Goal: Task Accomplishment & Management: Use online tool/utility

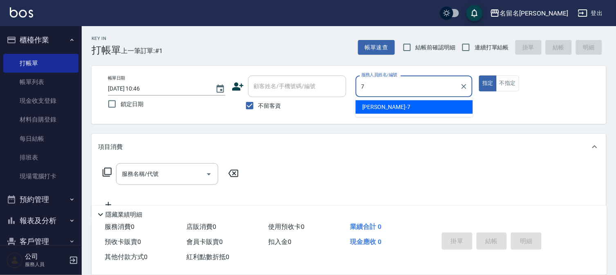
type input "[PERSON_NAME]-7"
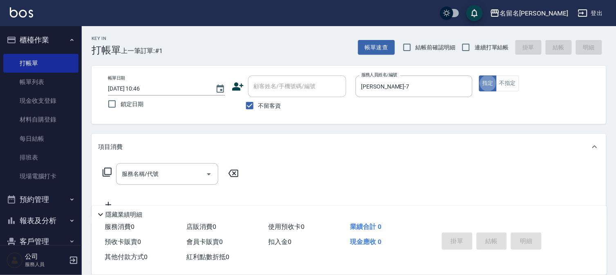
type button "true"
click at [506, 86] on button "不指定" at bounding box center [507, 84] width 23 height 16
click at [161, 166] on div "服務名稱/代號" at bounding box center [167, 174] width 102 height 22
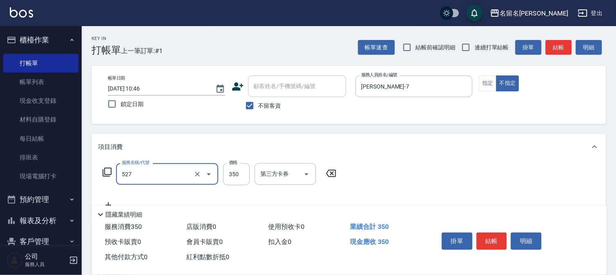
type input "頭皮養護A(527)"
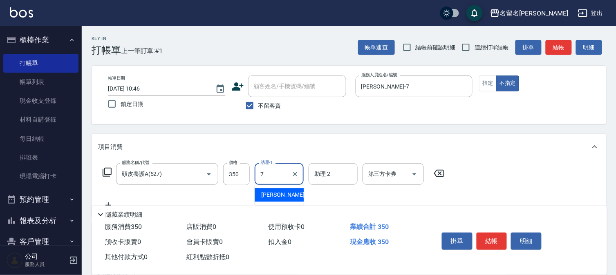
type input "[PERSON_NAME]-7"
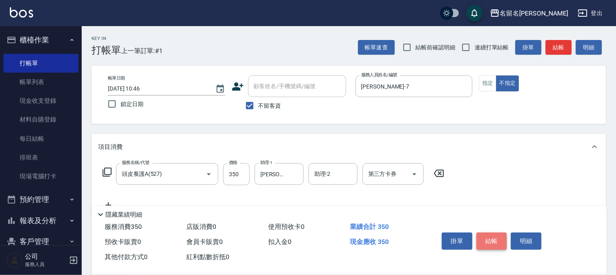
click at [493, 242] on button "結帳" at bounding box center [492, 241] width 31 height 17
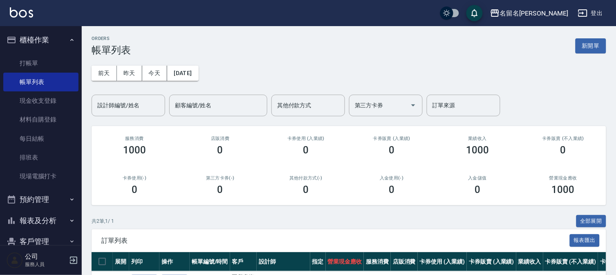
click at [37, 52] on ul "打帳單 帳單列表 現金收支登錄 材料自購登錄 每日結帳 排班表 現場電腦打卡" at bounding box center [40, 120] width 75 height 139
click at [34, 58] on link "打帳單" at bounding box center [40, 63] width 75 height 19
